Goal: Task Accomplishment & Management: Complete application form

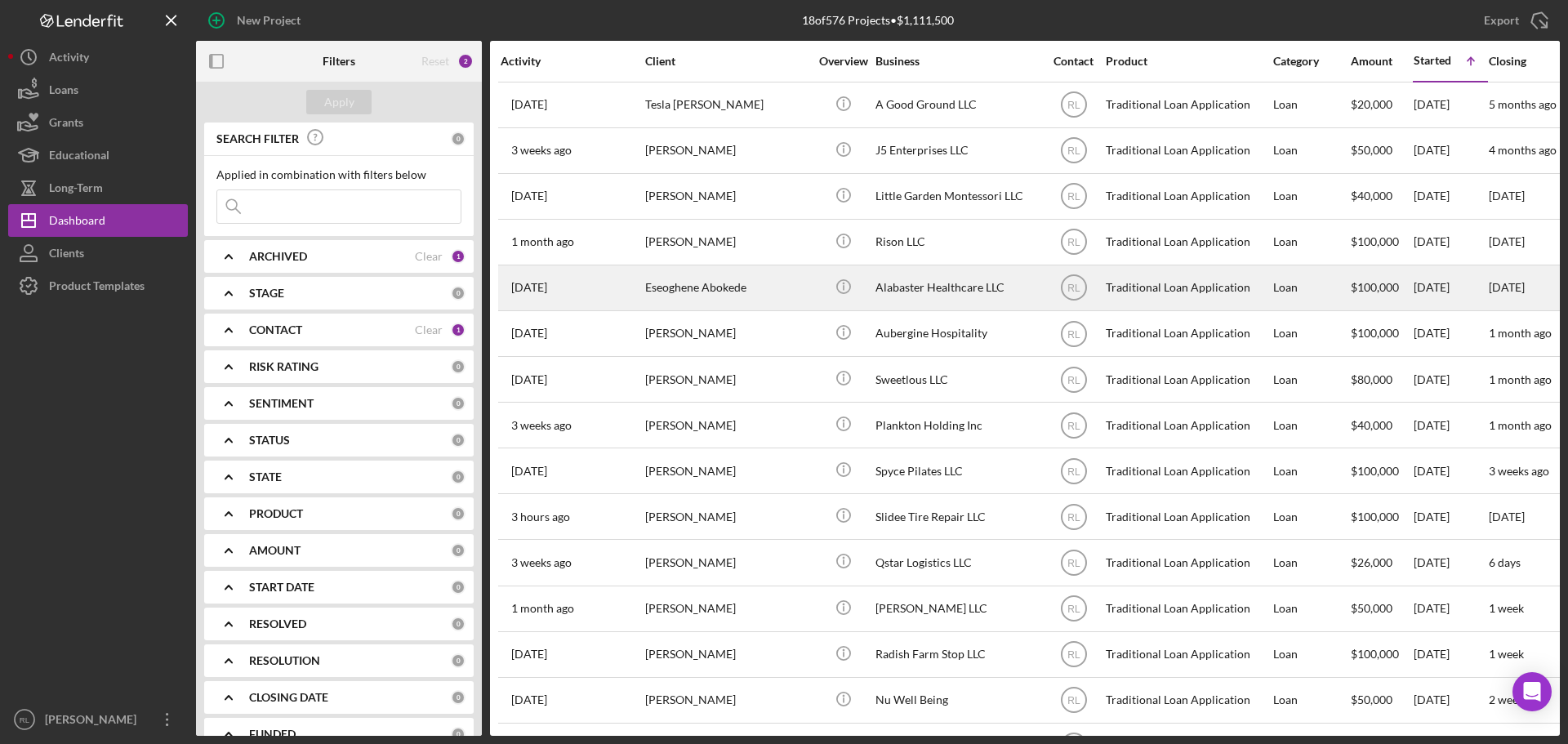
click at [781, 283] on div "Eseoghene Abokede" at bounding box center [727, 288] width 163 height 43
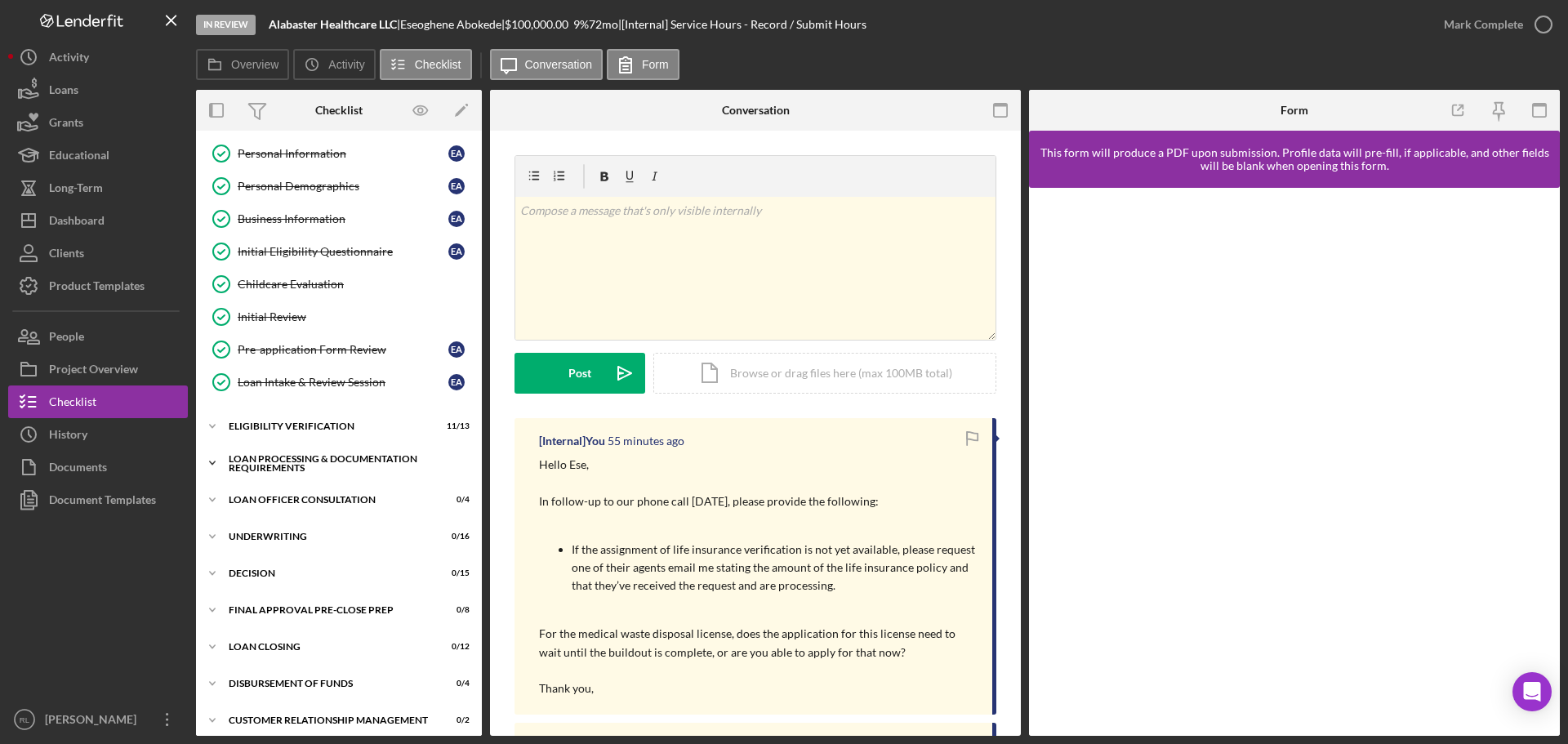
scroll to position [184, 0]
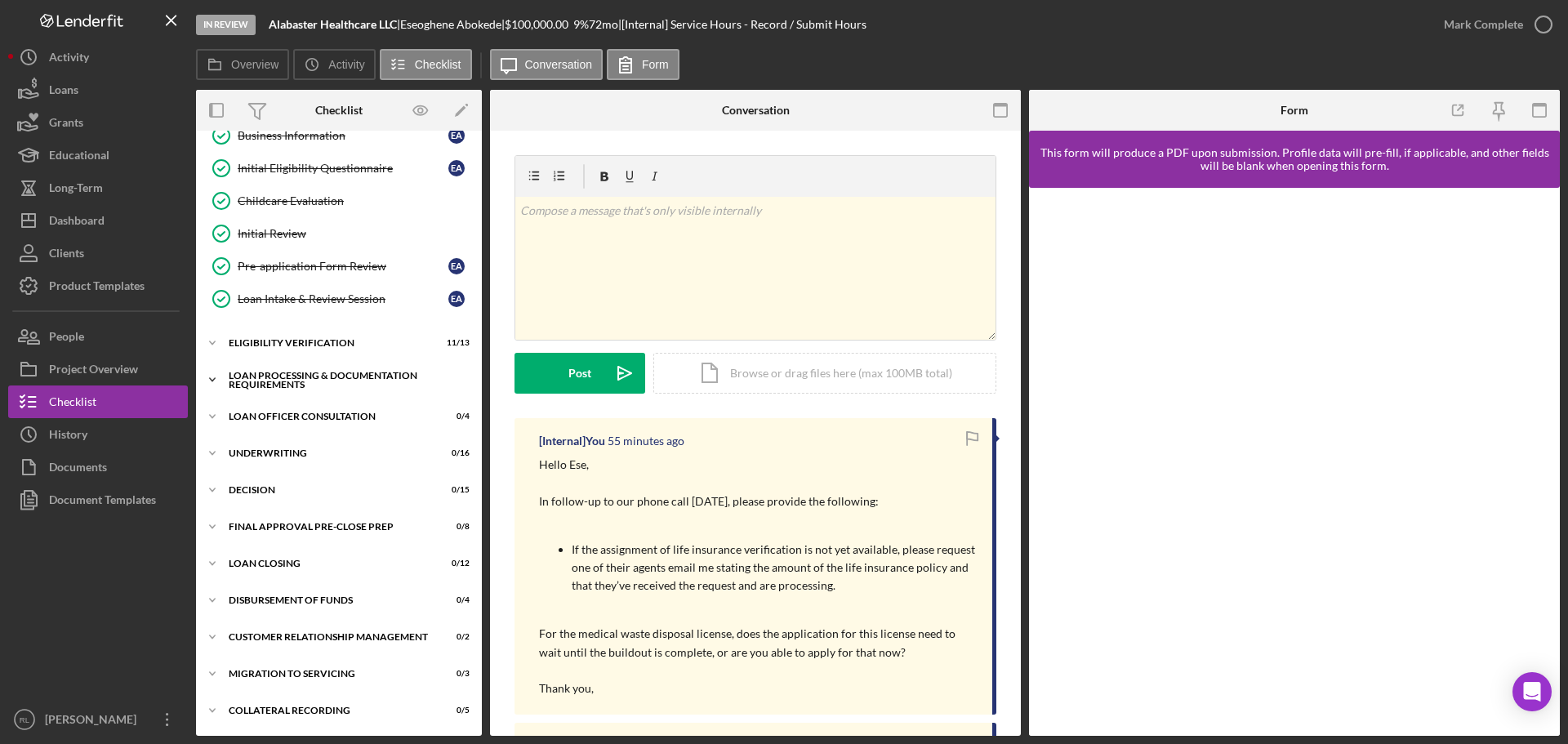
click at [304, 374] on div "Loan Processing & Documentation Requirements" at bounding box center [345, 380] width 232 height 19
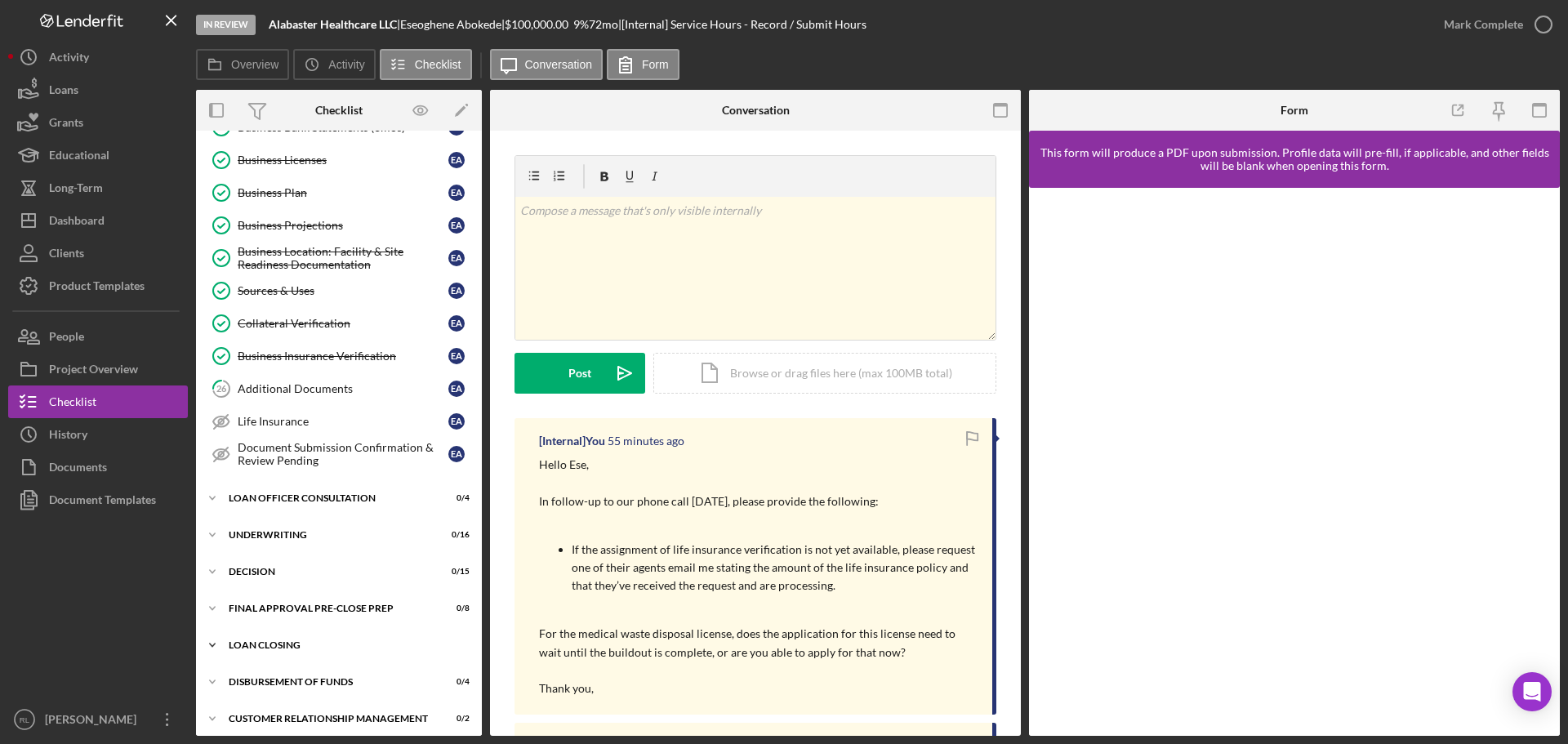
scroll to position [847, 0]
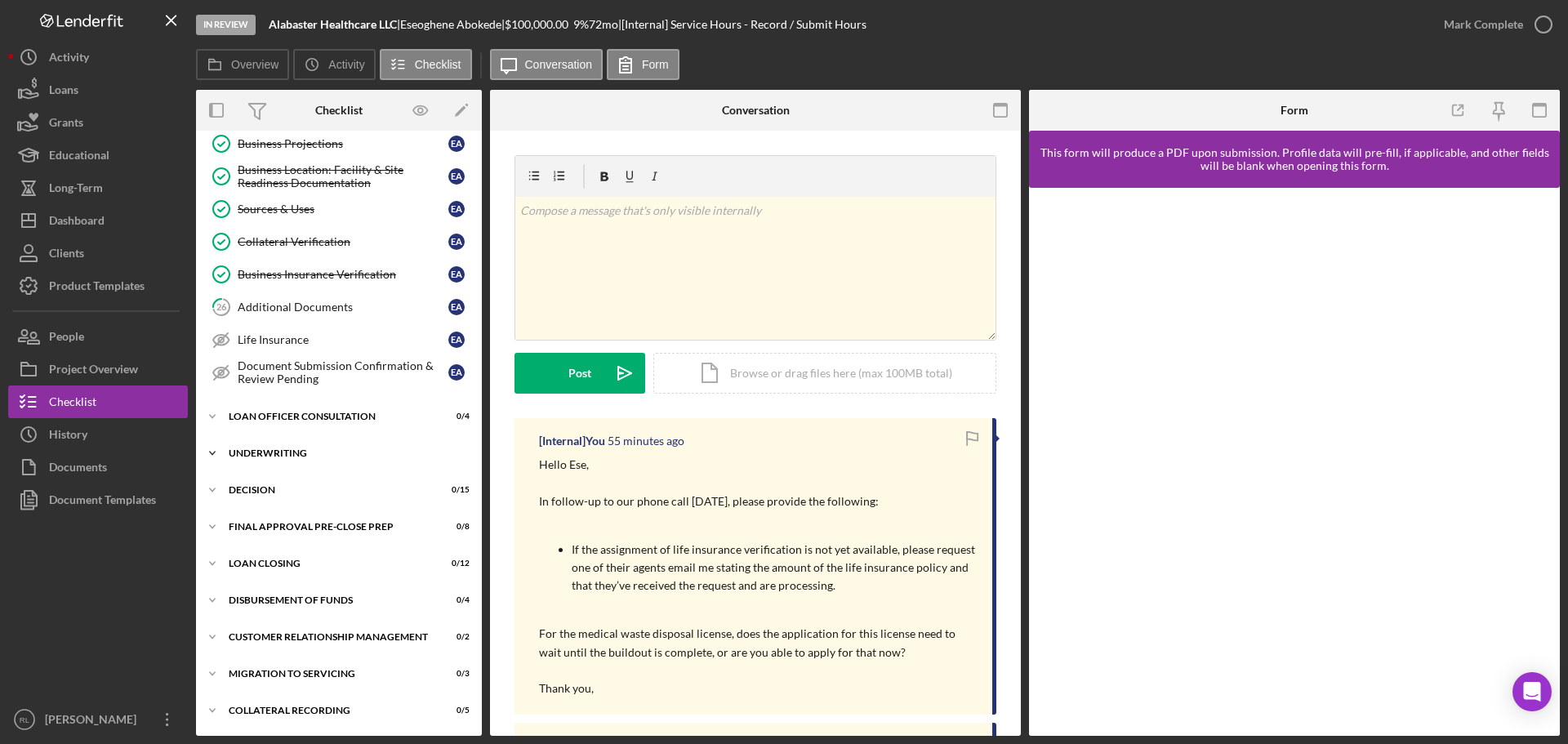
click at [308, 444] on div "Icon/Expander Underwriting 0 / 16" at bounding box center [339, 454] width 286 height 33
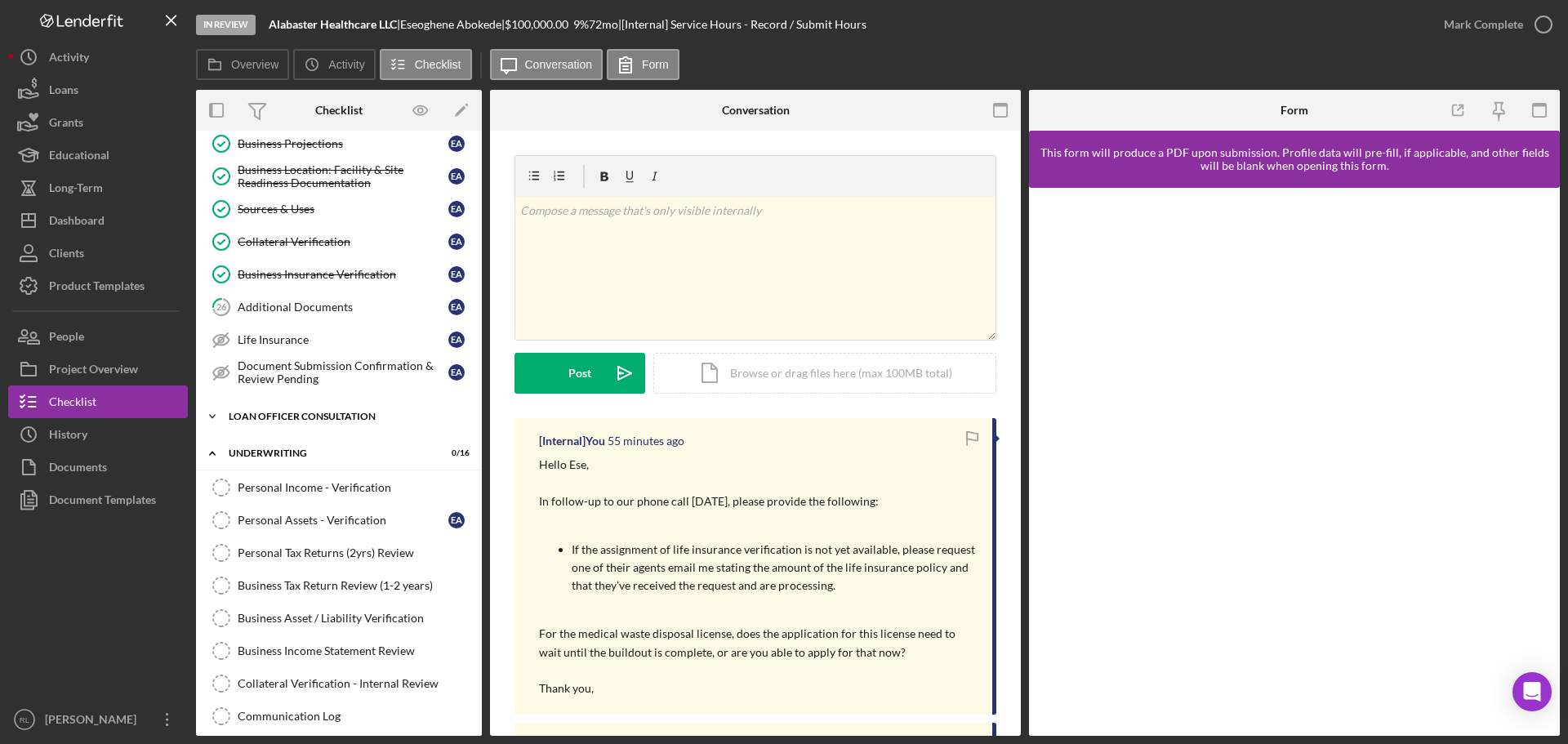
click at [334, 418] on div "Loan Officer Consultation" at bounding box center [345, 417] width 232 height 10
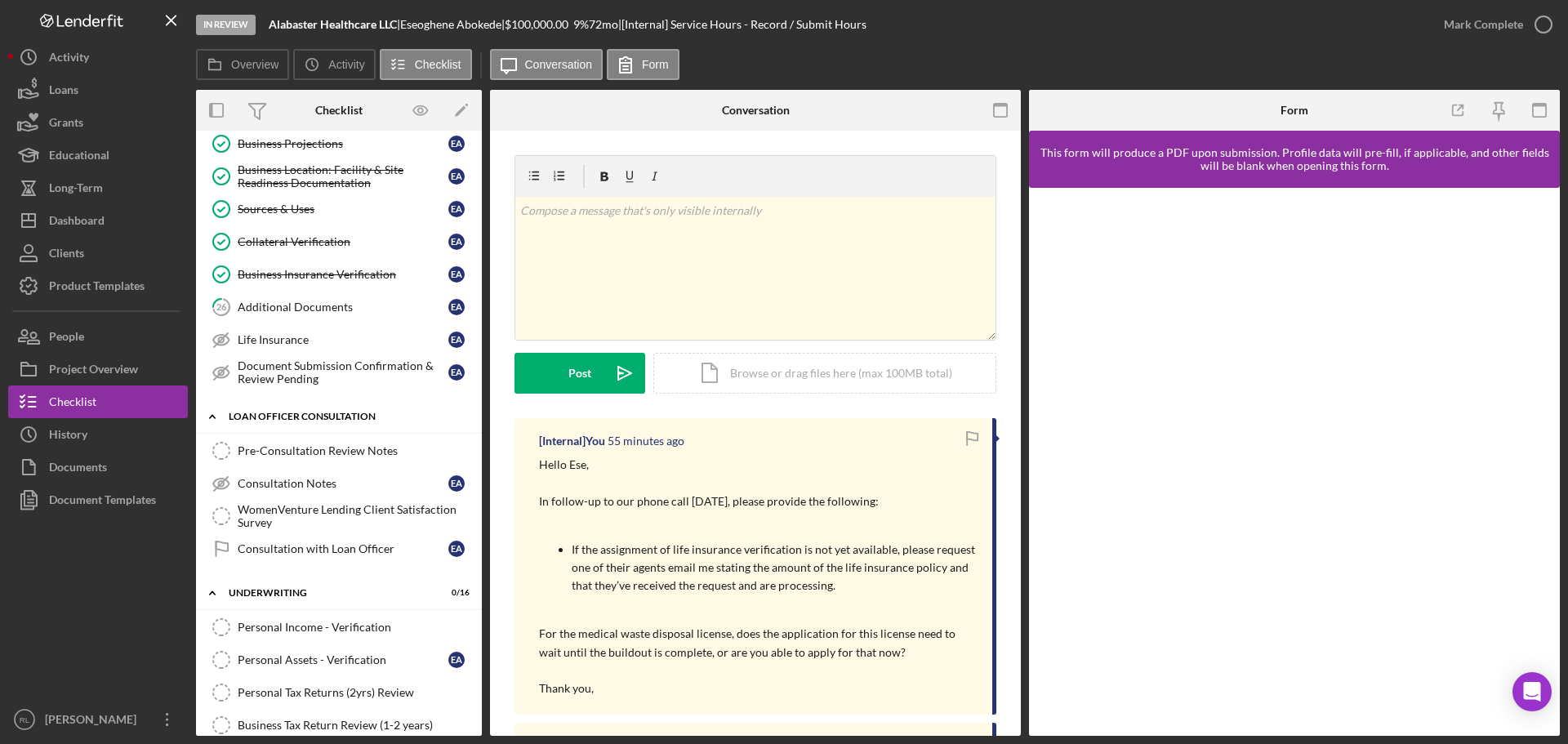
click at [331, 423] on div "Icon/Expander Loan Officer Consultation 0 / 4" at bounding box center [339, 417] width 286 height 34
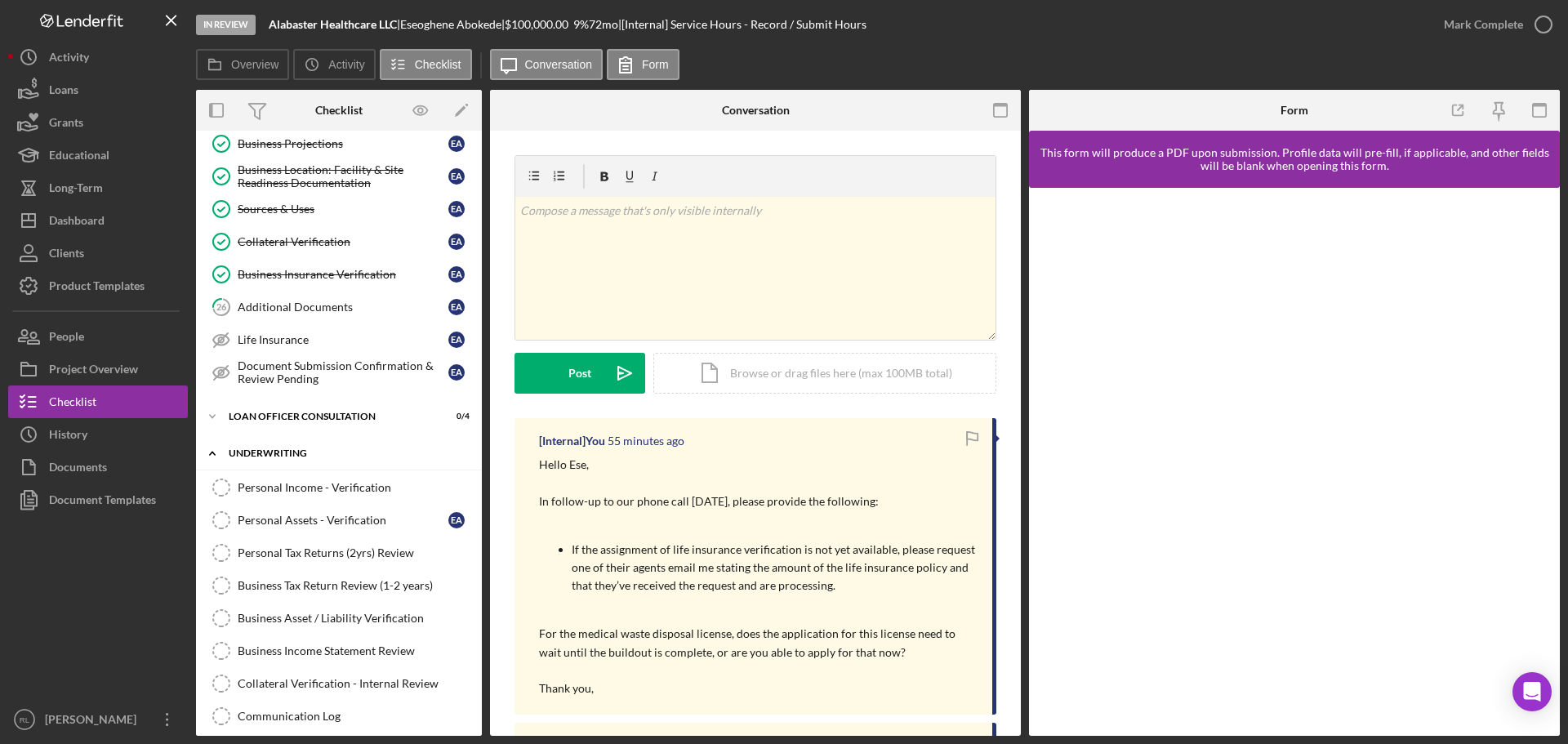
click at [306, 459] on div "Icon/Expander Underwriting 0 / 16" at bounding box center [339, 454] width 286 height 34
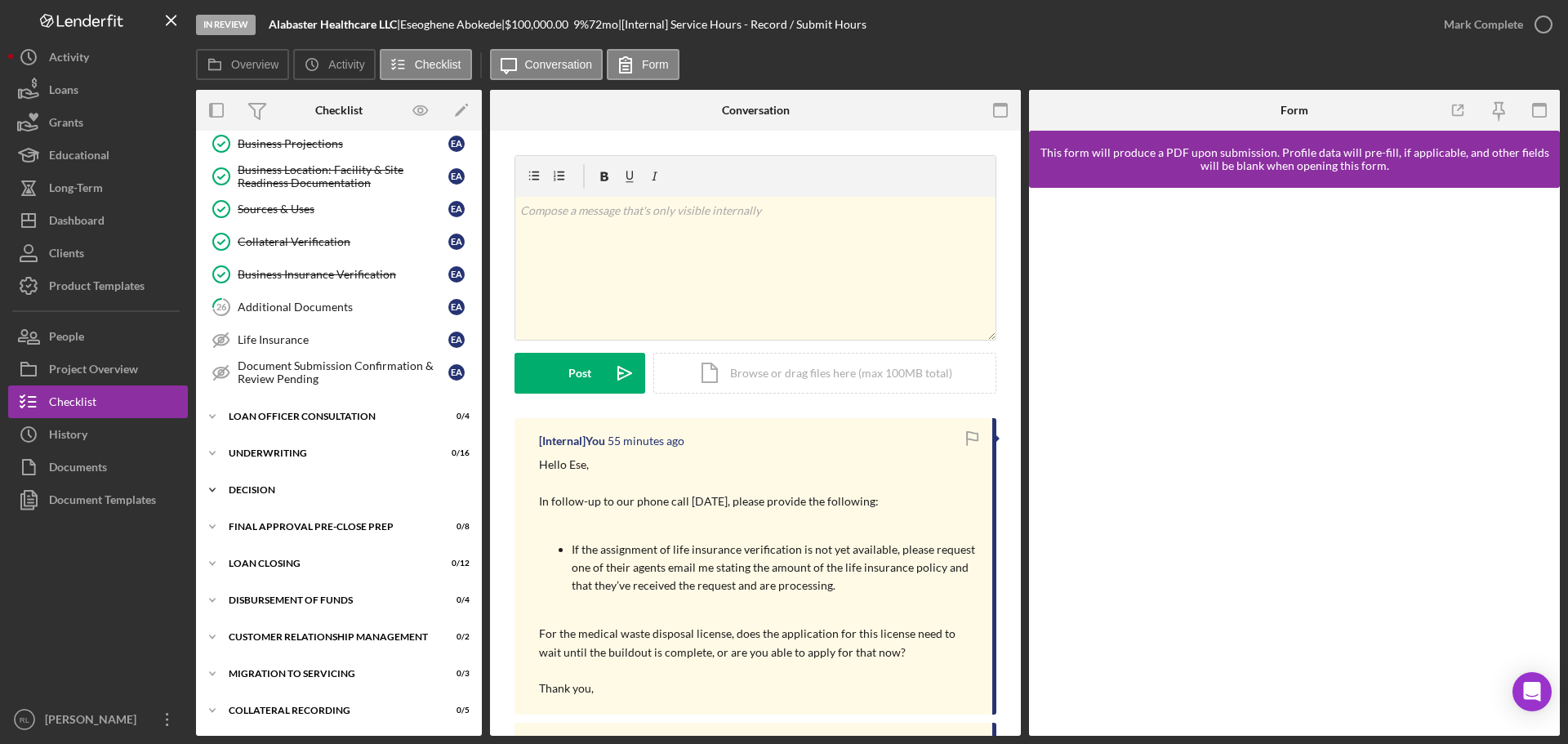
click at [311, 488] on div "Decision" at bounding box center [345, 490] width 232 height 10
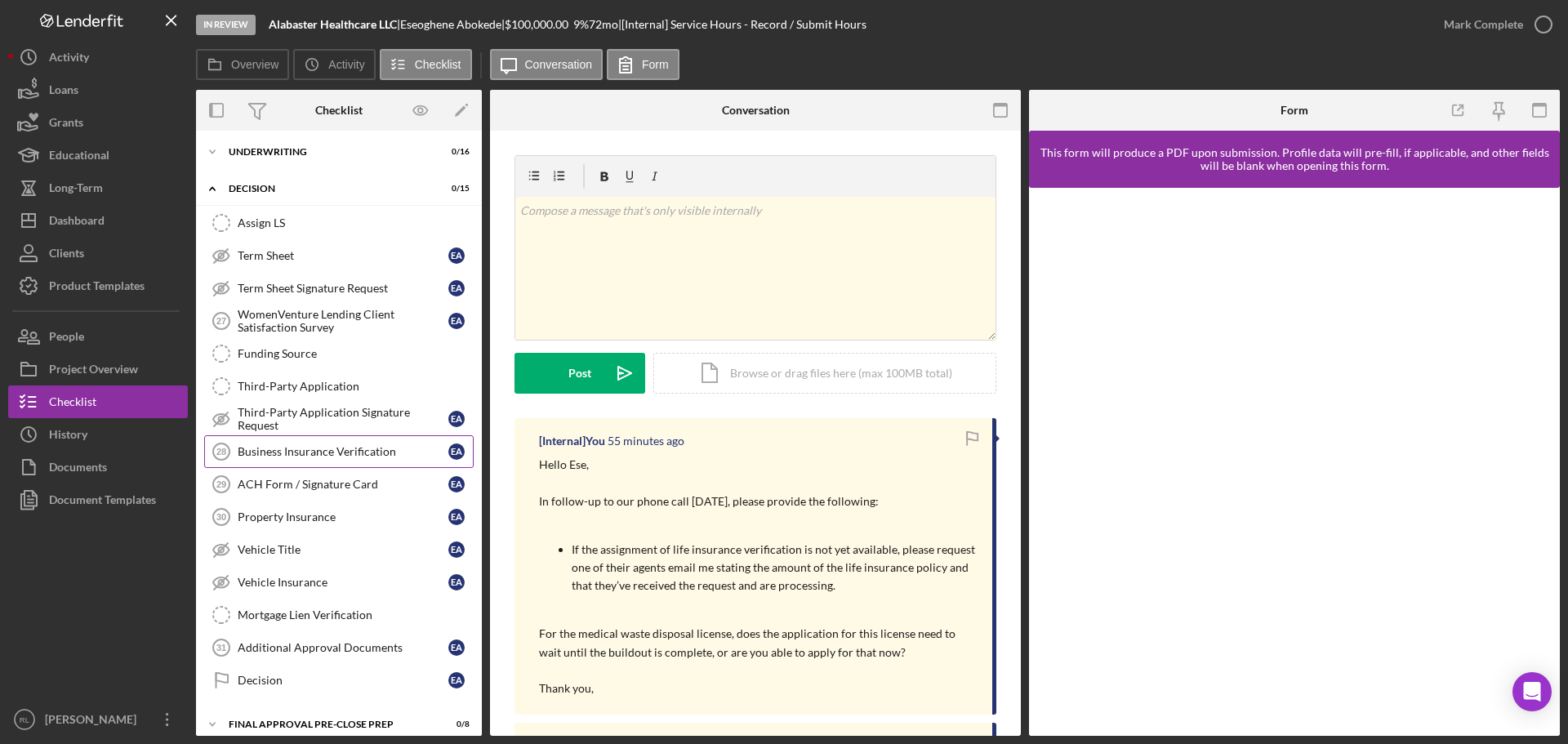
scroll to position [1173, 0]
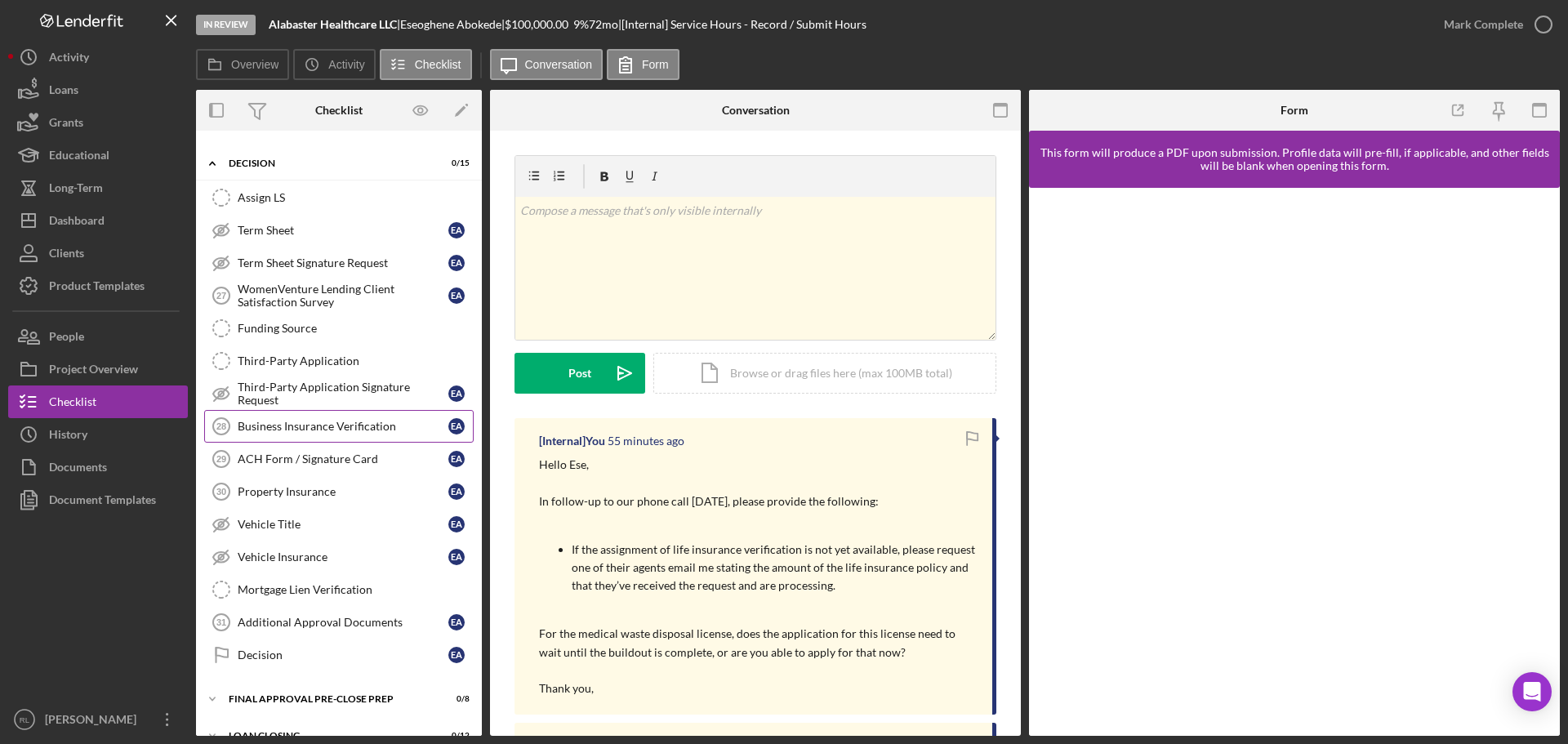
click at [335, 430] on div "Business Insurance Verification" at bounding box center [343, 426] width 211 height 13
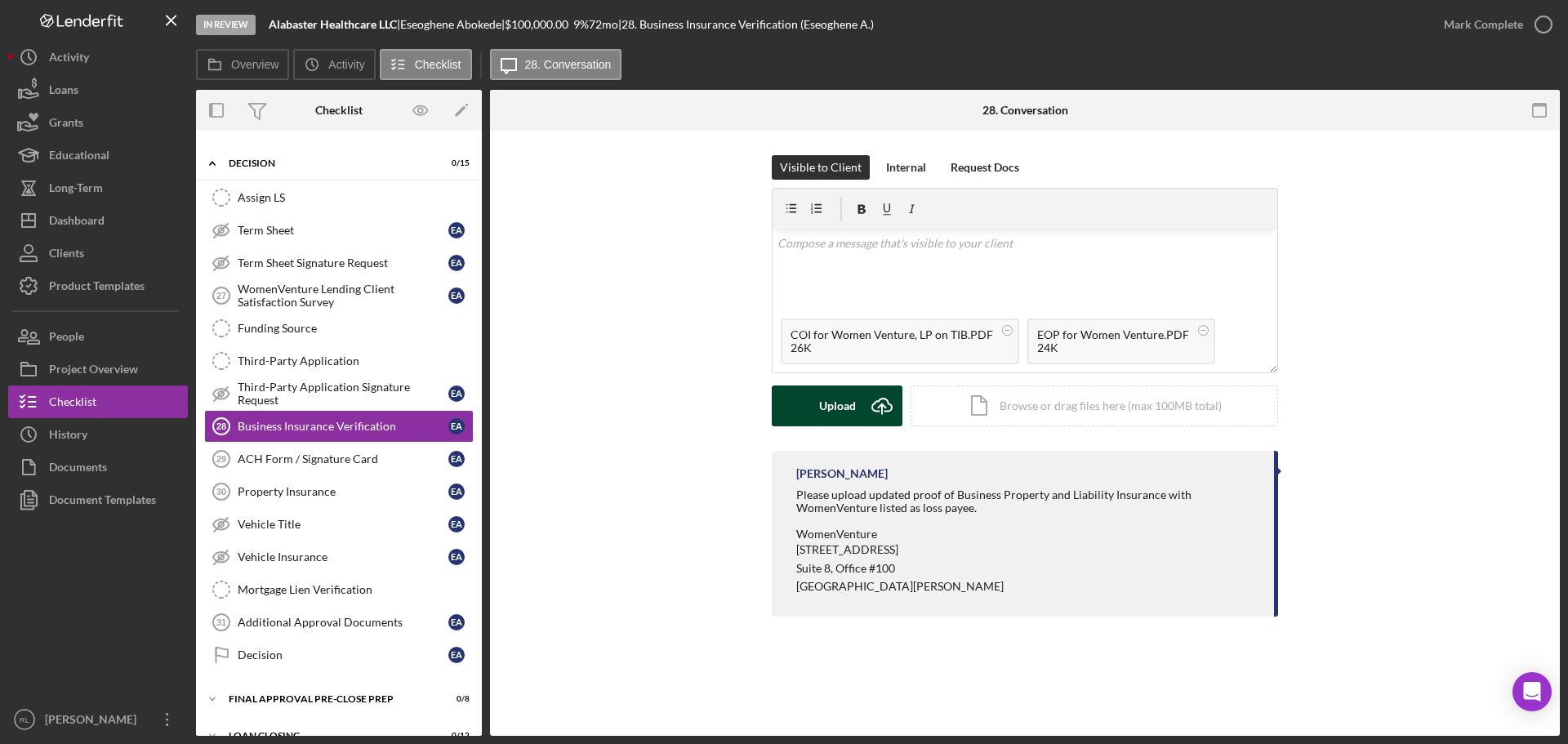
click at [832, 402] on div "Upload" at bounding box center [837, 405] width 37 height 41
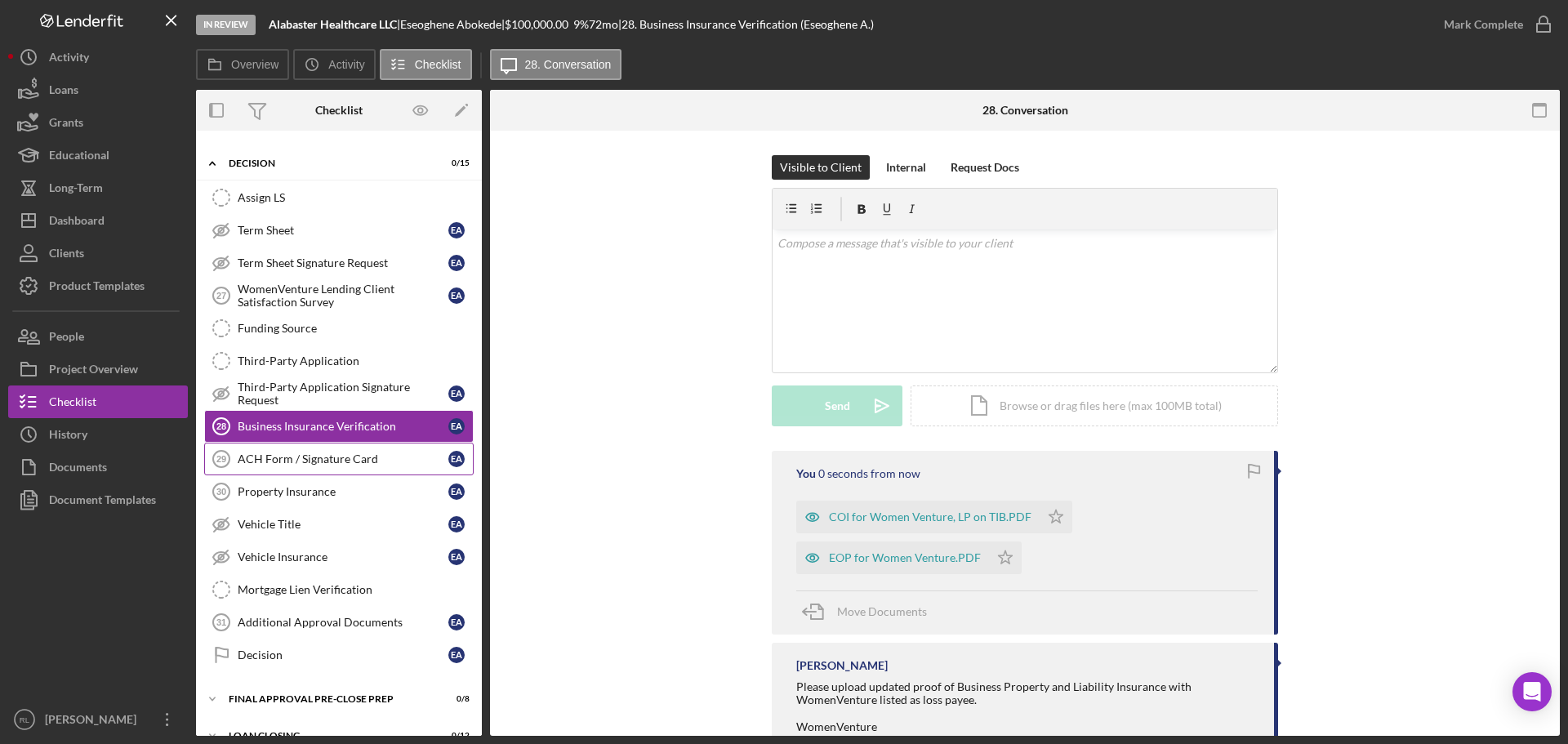
click at [340, 458] on div "ACH Form / Signature Card" at bounding box center [343, 459] width 211 height 13
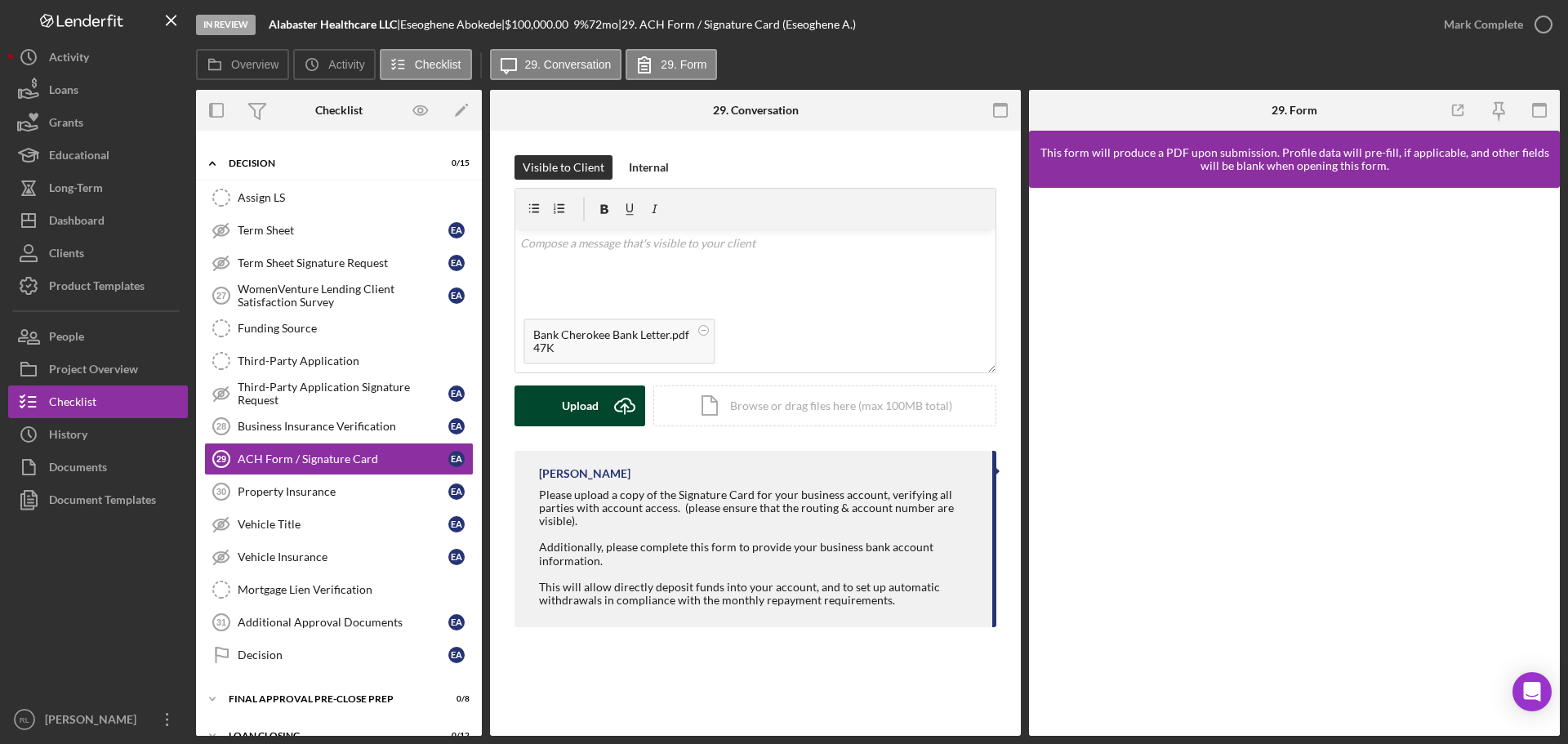
click at [581, 409] on div "Upload" at bounding box center [581, 405] width 37 height 41
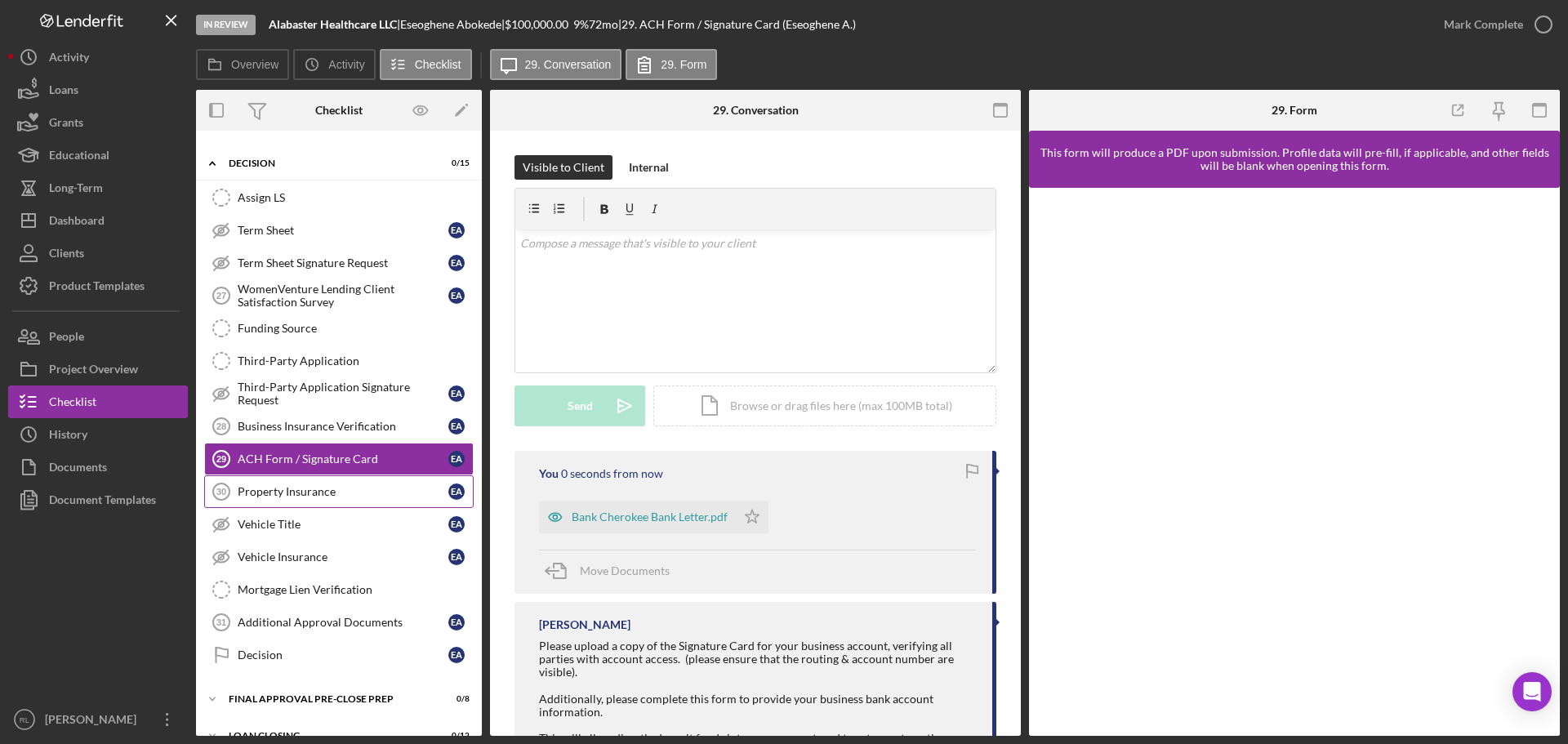
click at [302, 479] on link "Property Insurance 30 Property Insurance E A" at bounding box center [339, 492] width 270 height 33
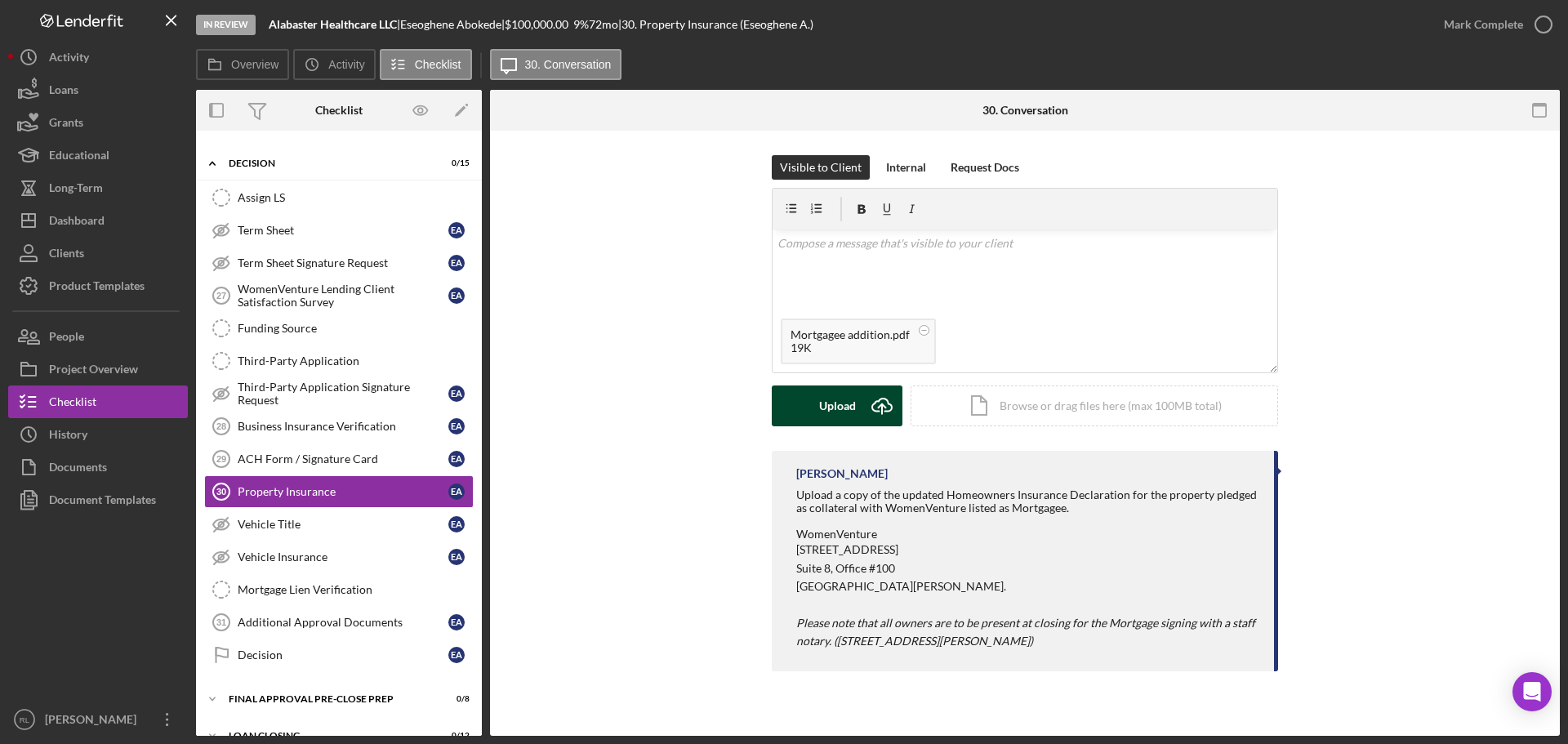
click at [823, 406] on div "Upload" at bounding box center [837, 405] width 37 height 41
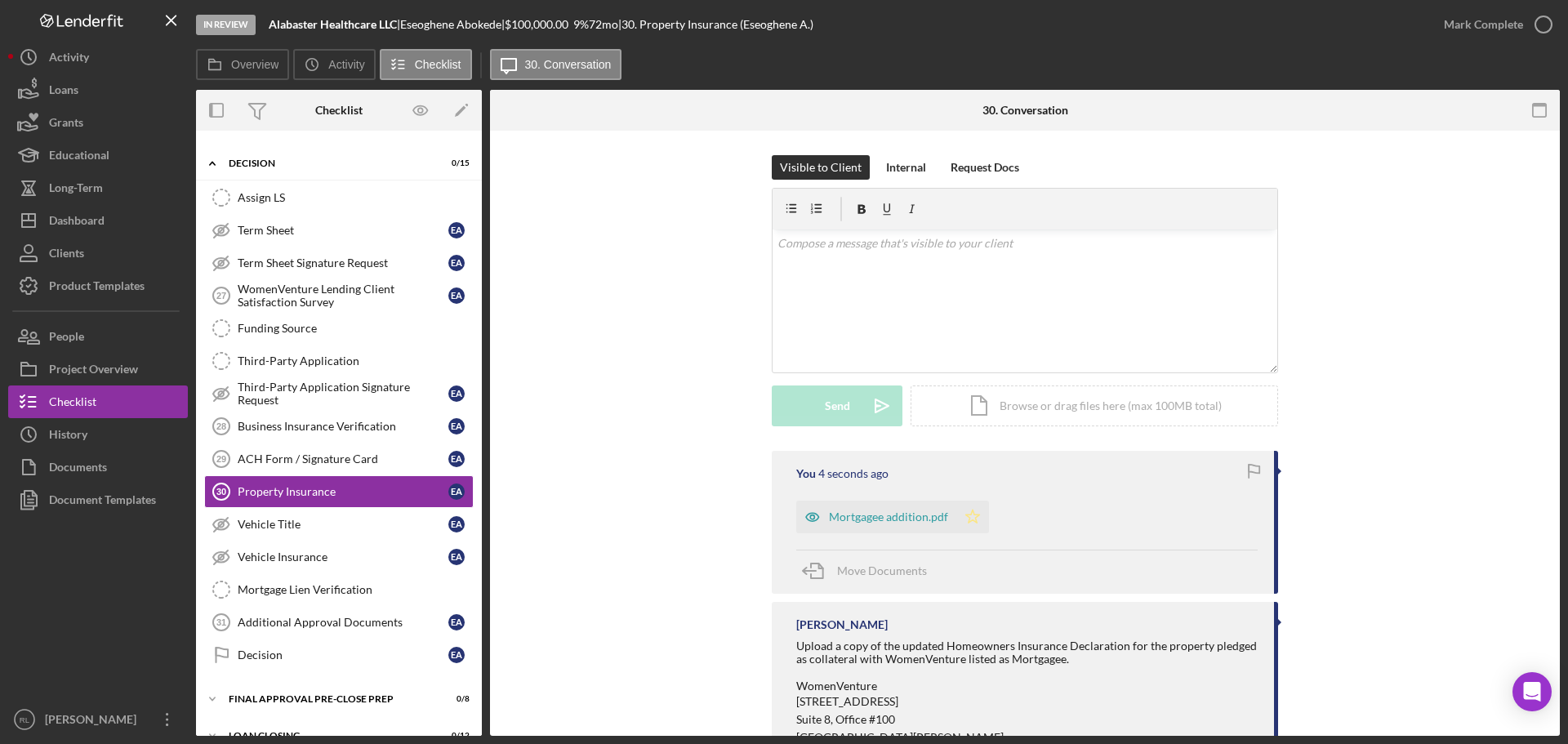
click at [981, 518] on icon "Icon/Star" at bounding box center [973, 518] width 33 height 33
click at [1478, 28] on div "Mark Complete" at bounding box center [1484, 24] width 79 height 33
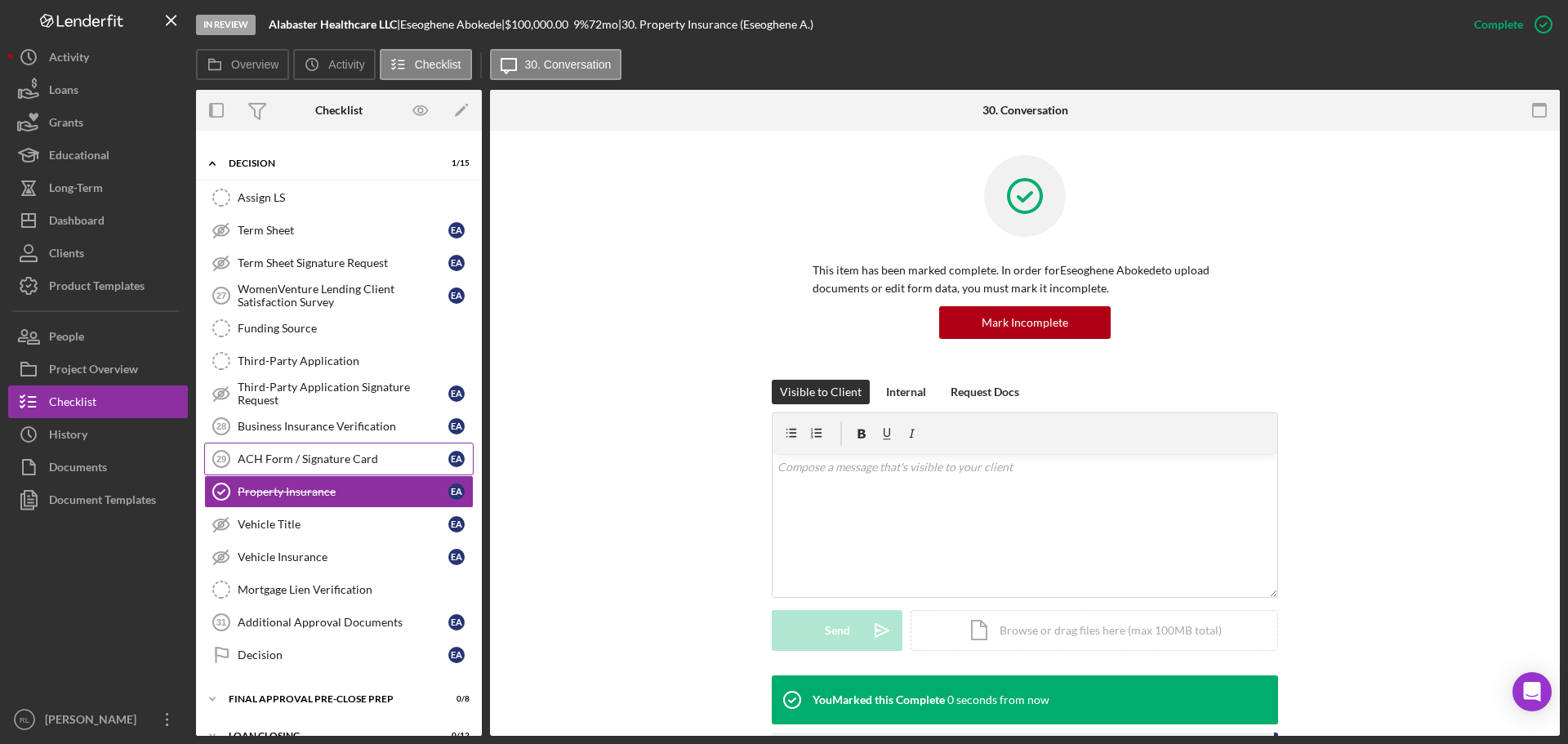
click at [348, 462] on div "ACH Form / Signature Card" at bounding box center [343, 459] width 211 height 13
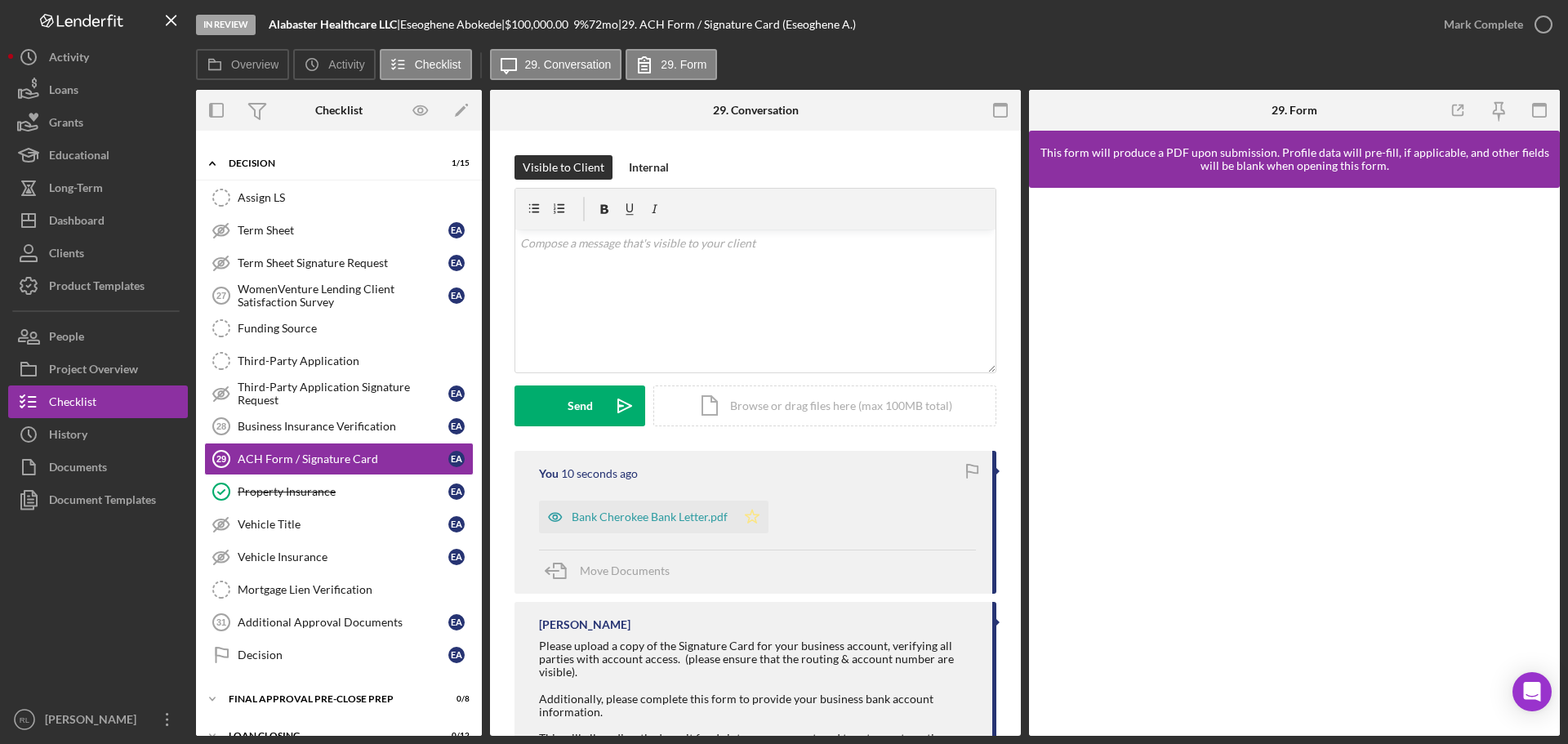
click at [749, 517] on icon "Icon/Star" at bounding box center [752, 518] width 33 height 33
click at [1487, 23] on div "Mark Complete" at bounding box center [1484, 24] width 79 height 33
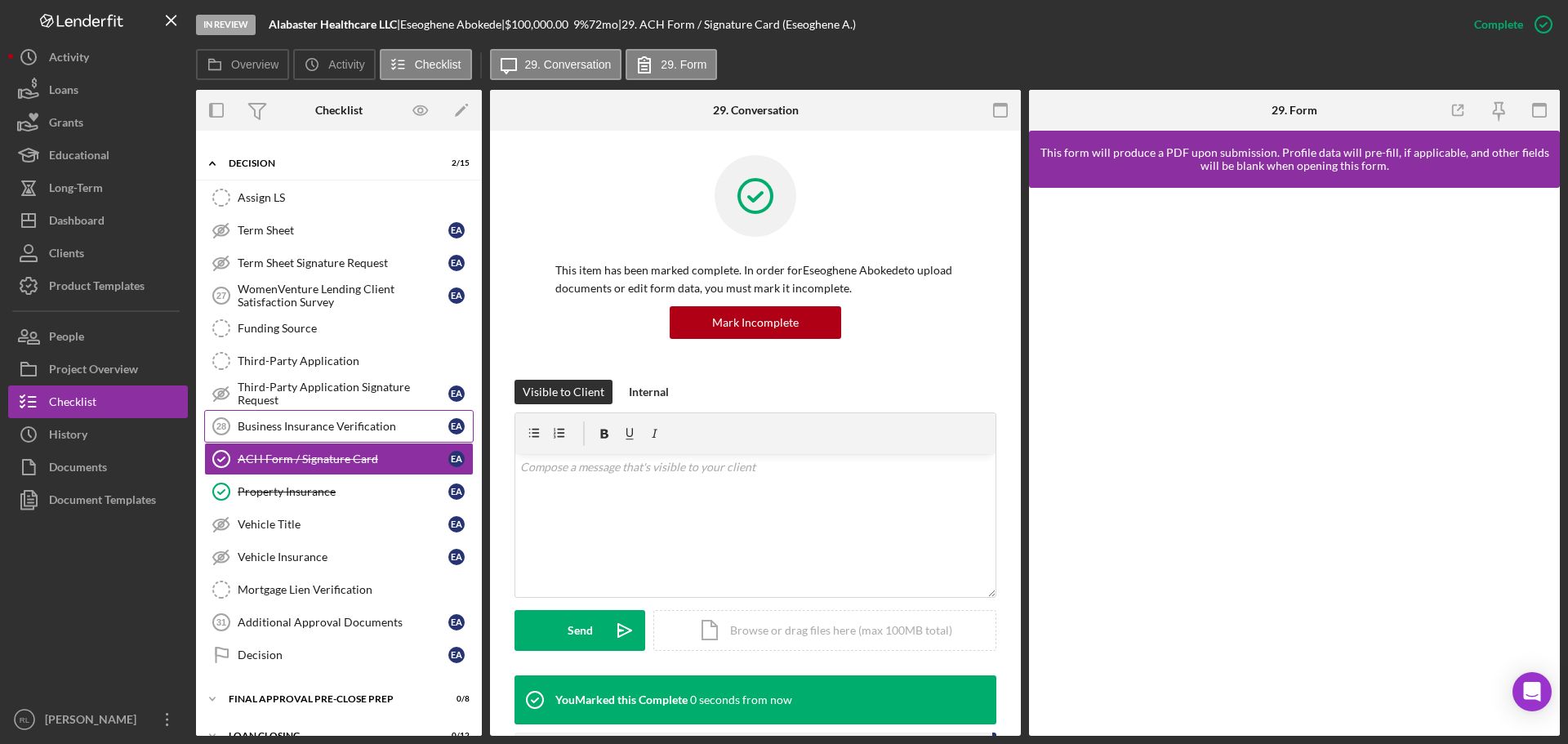
click at [332, 428] on div "Business Insurance Verification" at bounding box center [343, 426] width 211 height 13
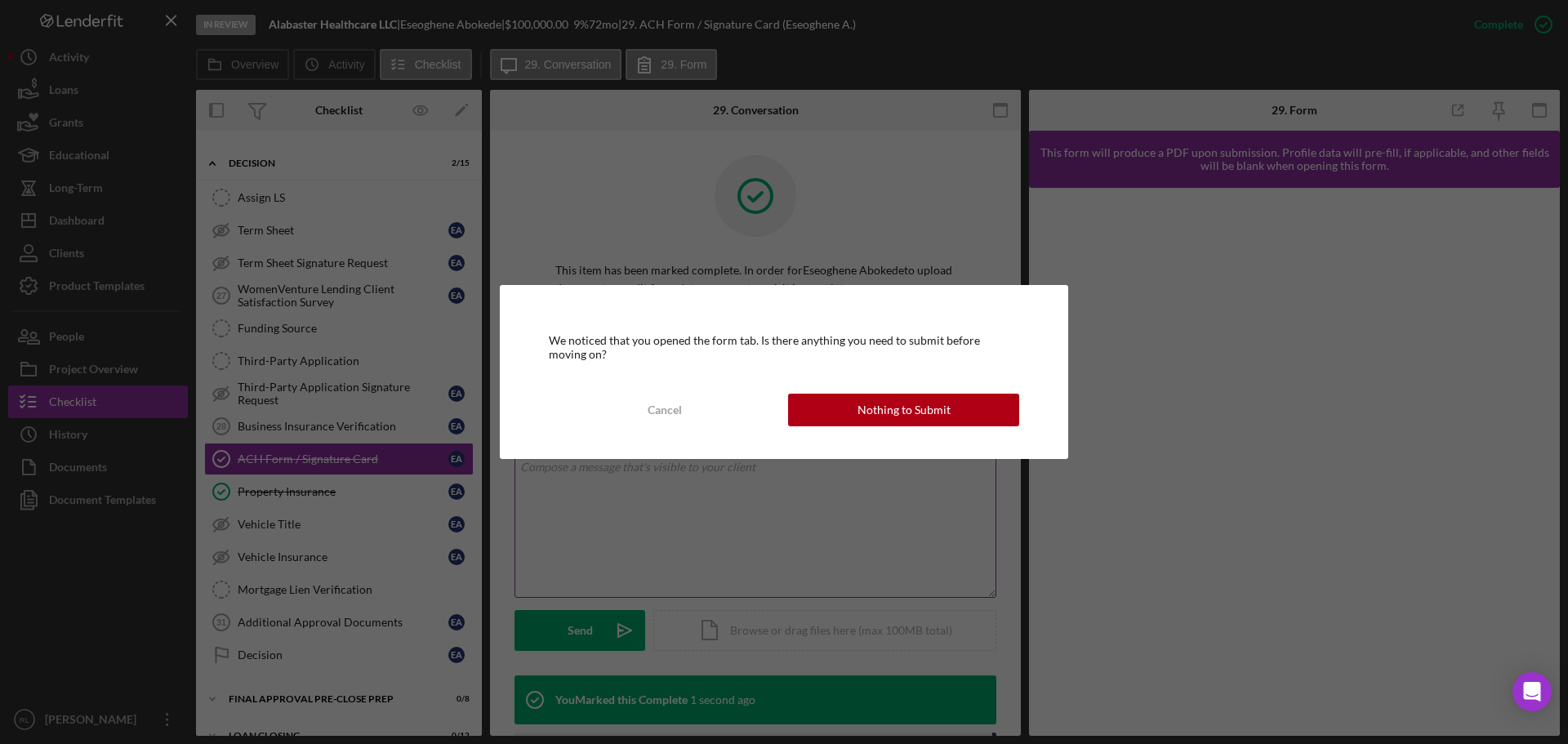
click at [905, 414] on div "Nothing to Submit" at bounding box center [905, 410] width 93 height 33
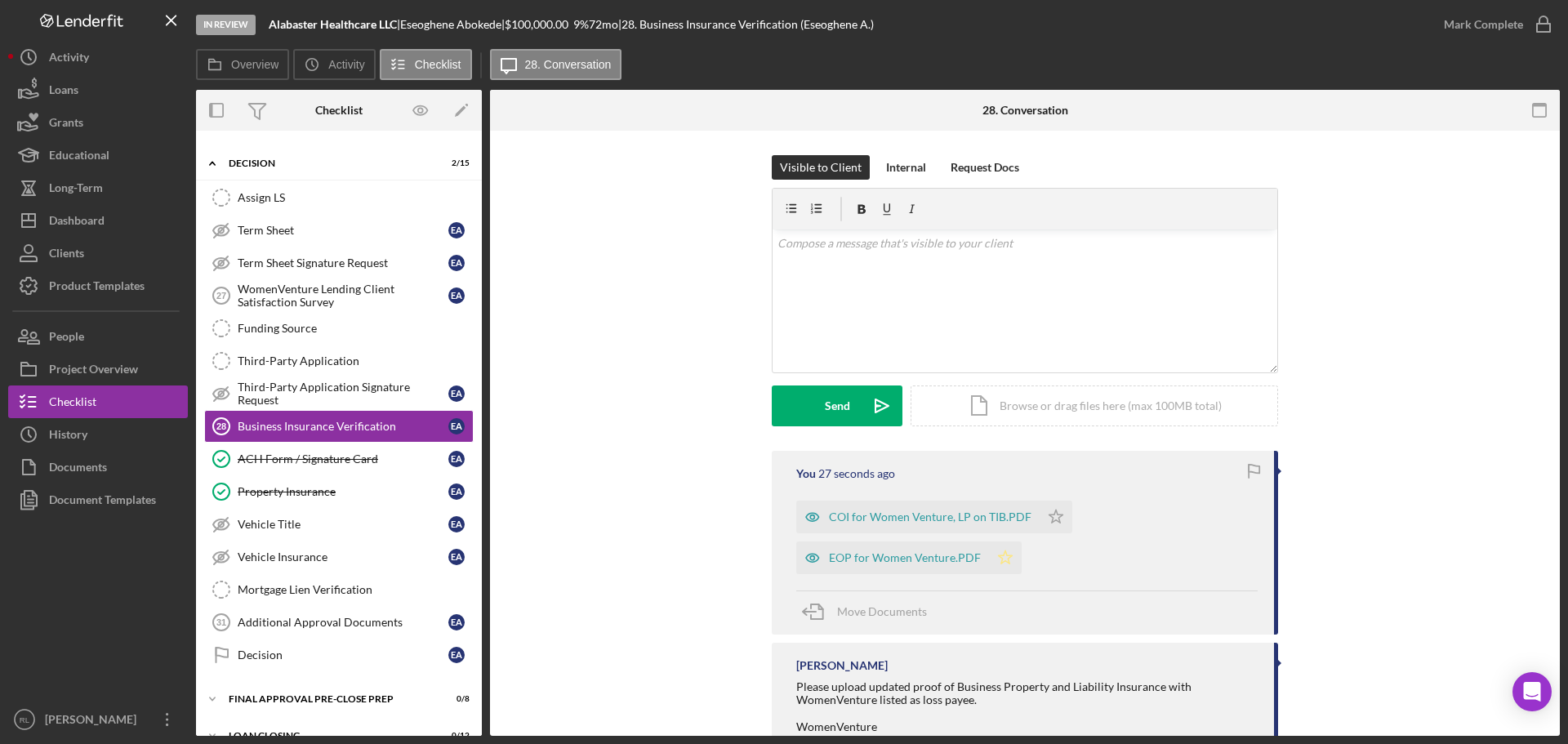
click at [1050, 523] on polygon "button" at bounding box center [1057, 516] width 14 height 13
click at [1056, 506] on icon "Icon/Star" at bounding box center [1057, 518] width 33 height 33
click at [1495, 21] on div "Mark Complete" at bounding box center [1484, 24] width 79 height 33
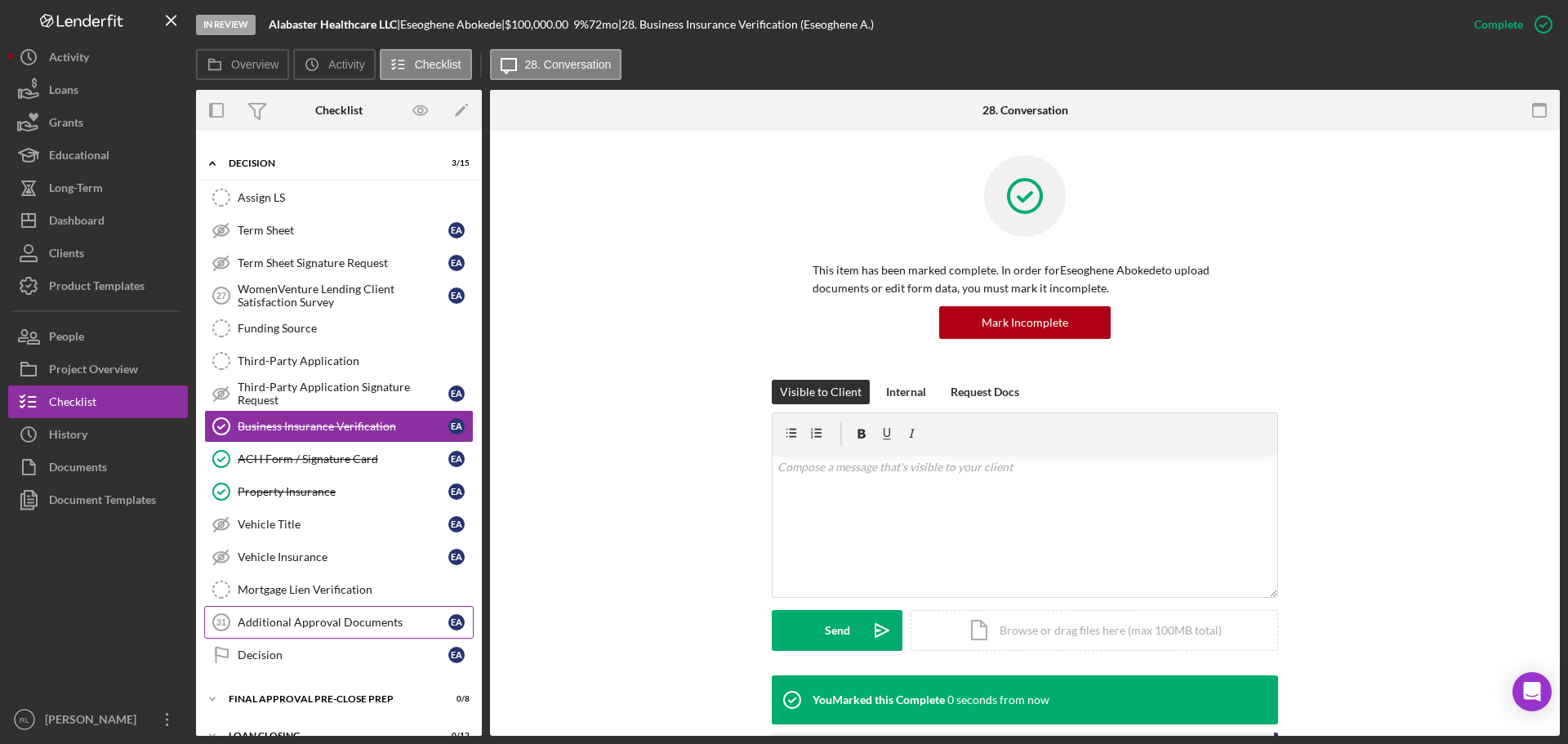
click at [308, 623] on div "Additional Approval Documents" at bounding box center [343, 622] width 211 height 13
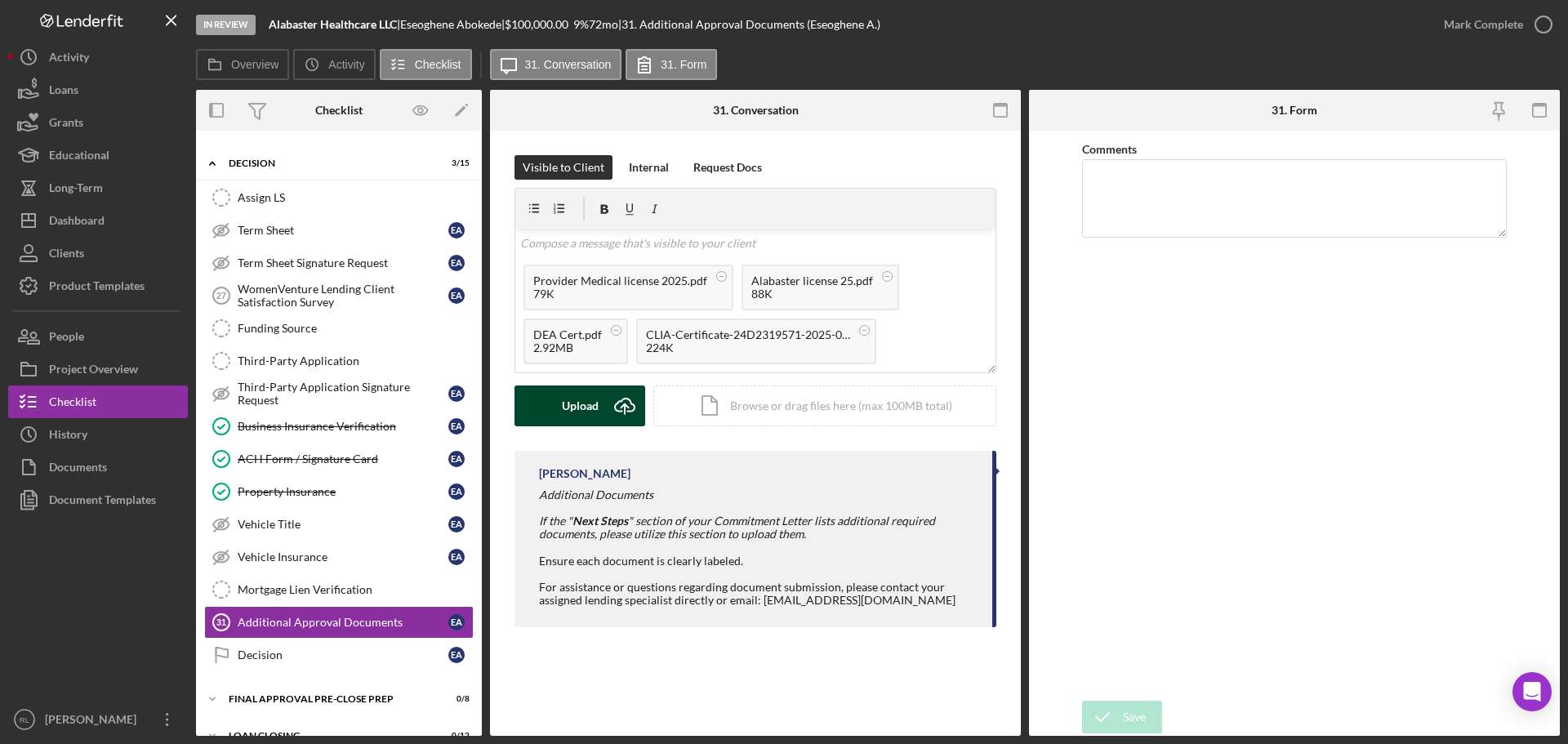
click at [578, 414] on div "Upload" at bounding box center [581, 405] width 37 height 41
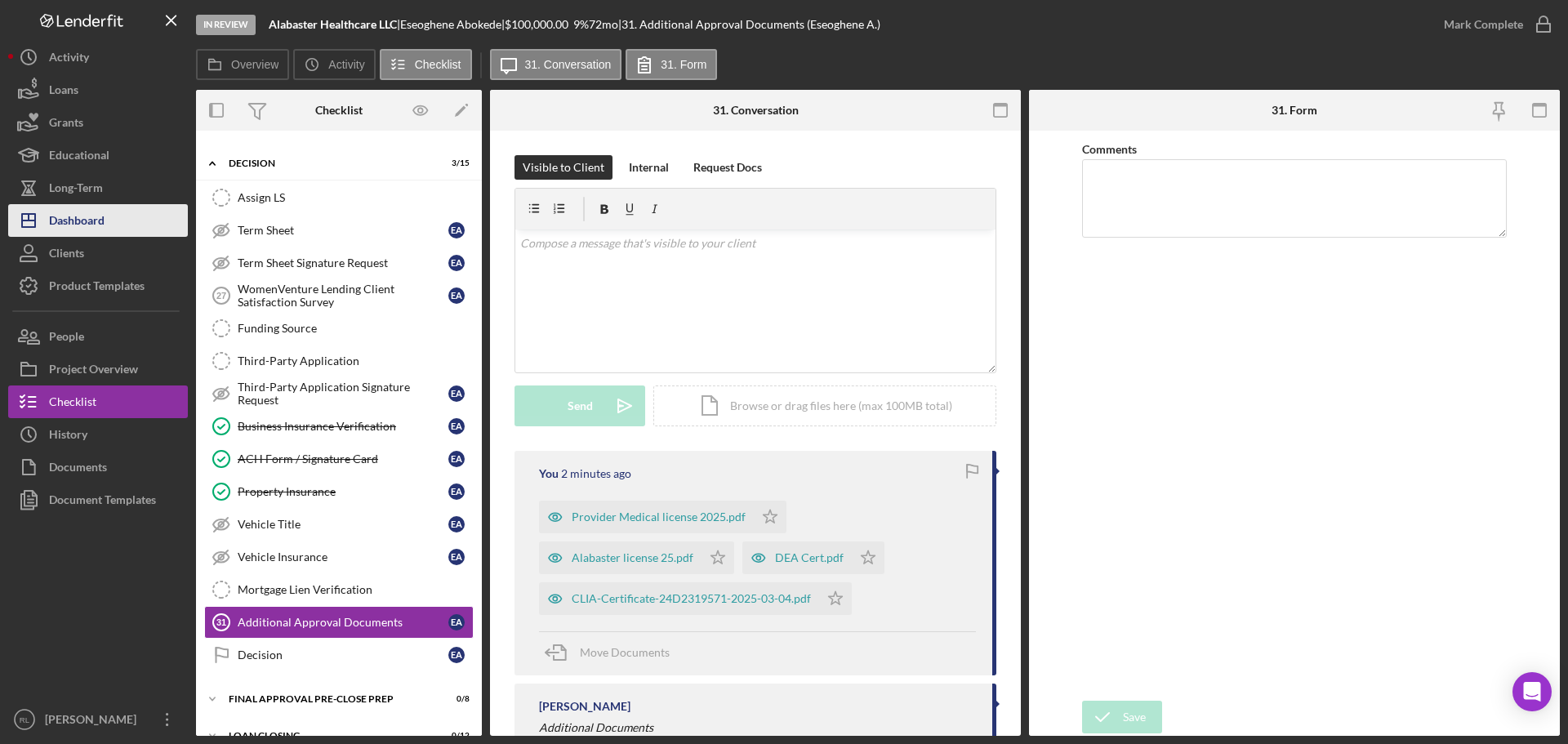
click at [107, 207] on button "Icon/Dashboard Dashboard" at bounding box center [98, 220] width 180 height 33
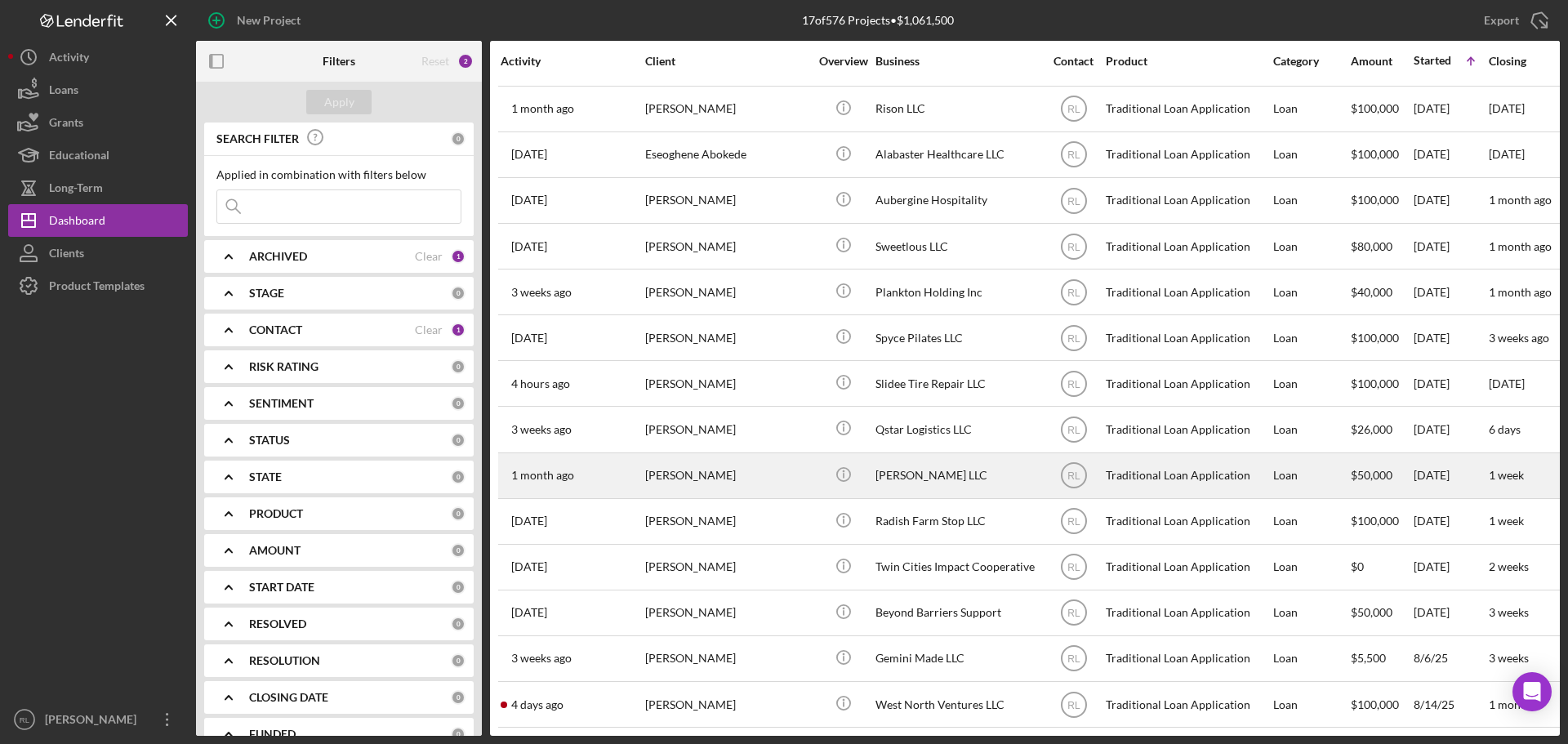
scroll to position [145, 0]
